Goal: Task Accomplishment & Management: Manage account settings

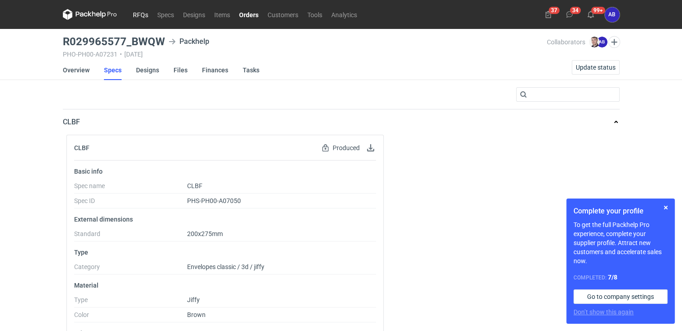
click at [143, 15] on link "RFQs" at bounding box center [140, 14] width 24 height 11
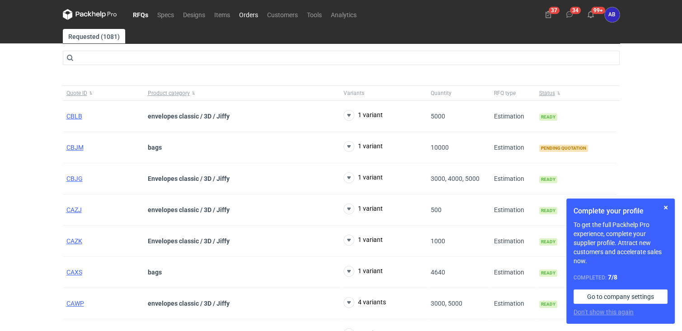
click at [244, 14] on link "Orders" at bounding box center [249, 14] width 28 height 11
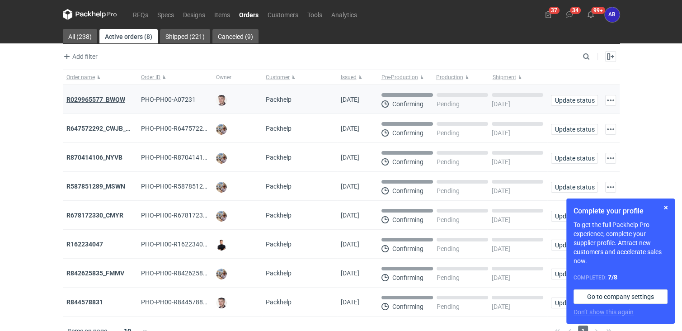
click at [116, 99] on strong "R029965577_BWQW" at bounding box center [95, 99] width 59 height 7
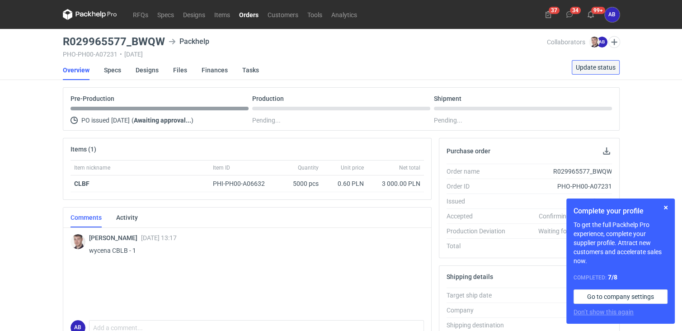
click at [595, 67] on span "Update status" at bounding box center [596, 67] width 40 height 6
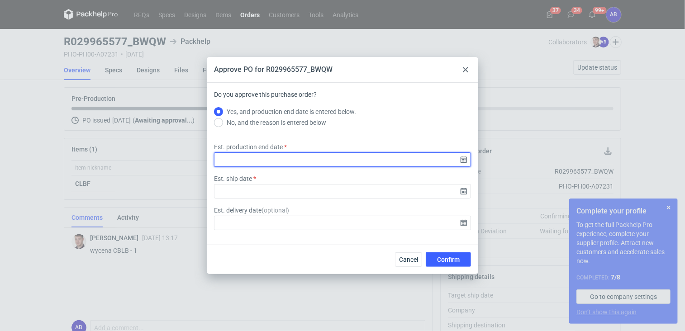
click at [464, 158] on input "Est. production end date" at bounding box center [342, 159] width 257 height 14
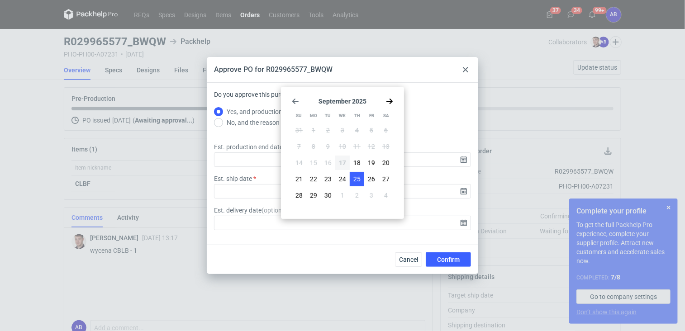
click at [355, 179] on span "25" at bounding box center [356, 179] width 7 height 9
type input "2025-09-25"
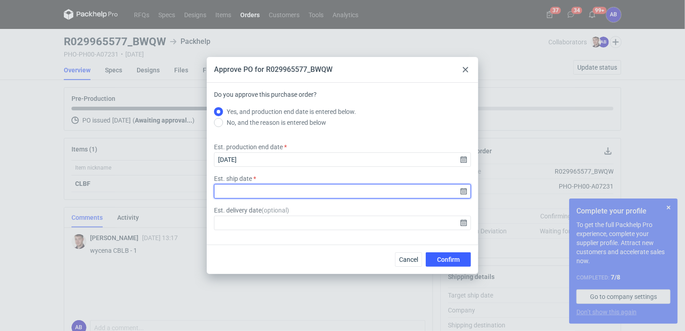
click at [465, 191] on input "Est. ship date" at bounding box center [342, 191] width 257 height 14
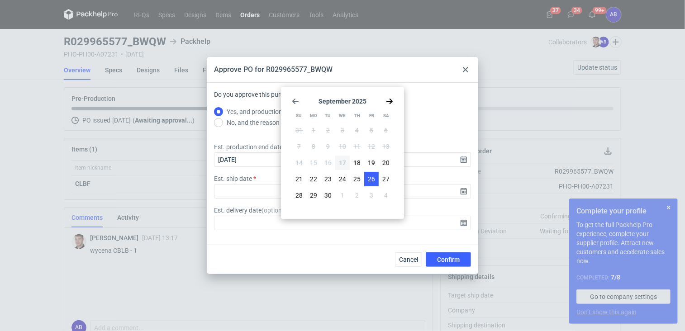
click at [369, 180] on span "26" at bounding box center [371, 179] width 7 height 9
type input "2025-09-26"
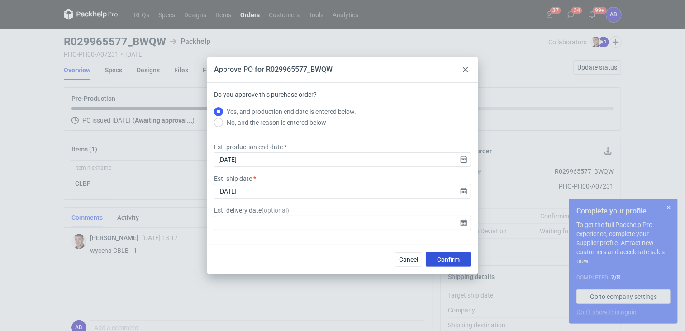
click at [454, 262] on span "Confirm" at bounding box center [448, 259] width 23 height 6
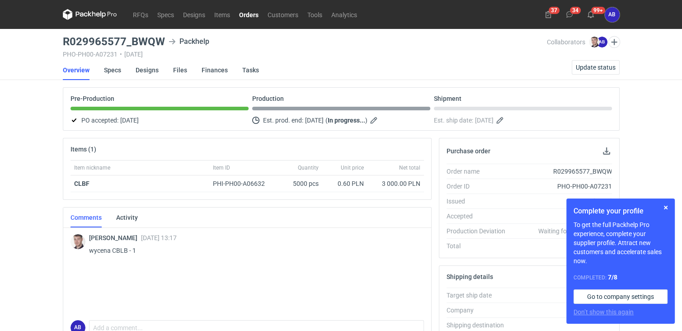
click at [248, 12] on link "Orders" at bounding box center [249, 14] width 28 height 11
